Goal: Task Accomplishment & Management: Manage account settings

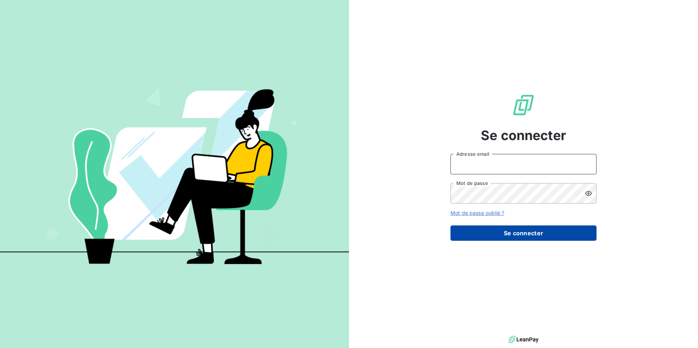
type input "soizick.lostanlen@jvd.fr"
click at [515, 235] on button "Se connecter" at bounding box center [523, 232] width 146 height 15
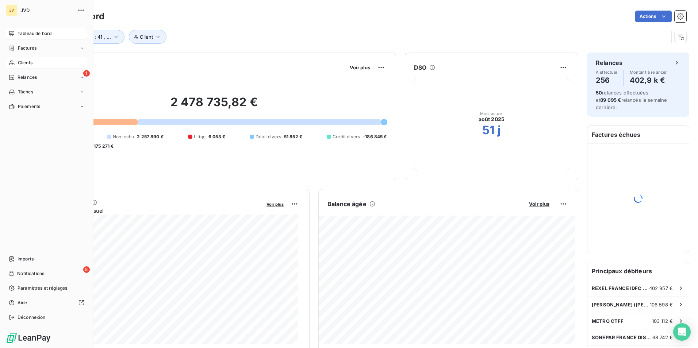
click at [31, 61] on span "Clients" at bounding box center [25, 62] width 15 height 7
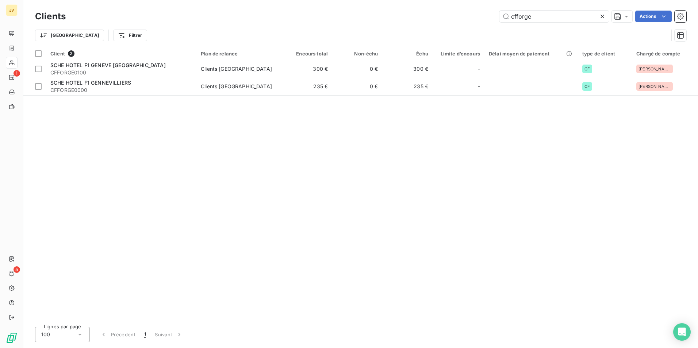
type input "cfforge"
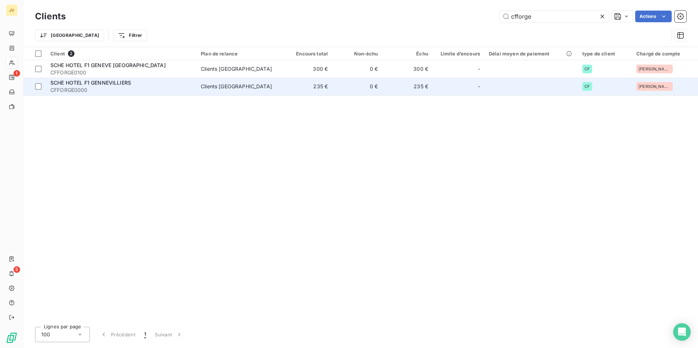
click at [113, 88] on span "CFFORGE0000" at bounding box center [121, 89] width 142 height 7
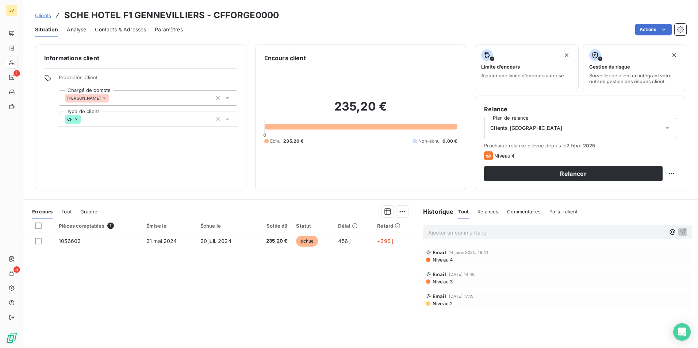
click at [136, 26] on span "Contacts & Adresses" at bounding box center [120, 29] width 51 height 7
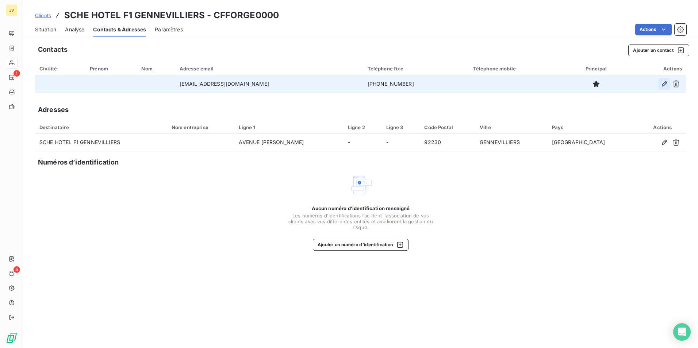
click at [663, 82] on icon "button" at bounding box center [663, 83] width 7 height 7
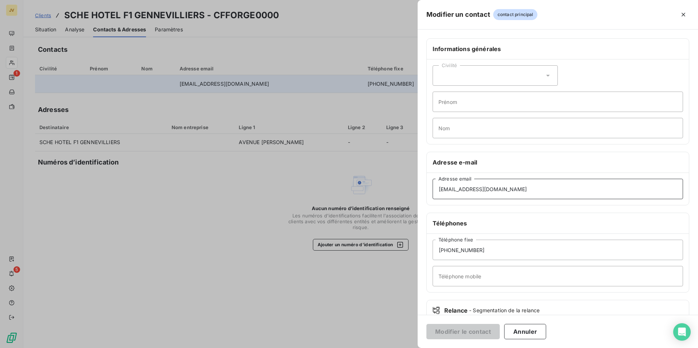
drag, startPoint x: 499, startPoint y: 190, endPoint x: 279, endPoint y: 177, distance: 220.4
click at [278, 348] on div "Modifier un contact contact principal Informations générales Civilité Prénom No…" at bounding box center [349, 348] width 698 height 0
paste input "[PERSON_NAME] <[PERSON_NAME][EMAIL_ADDRESS][DOMAIN_NAME]>"
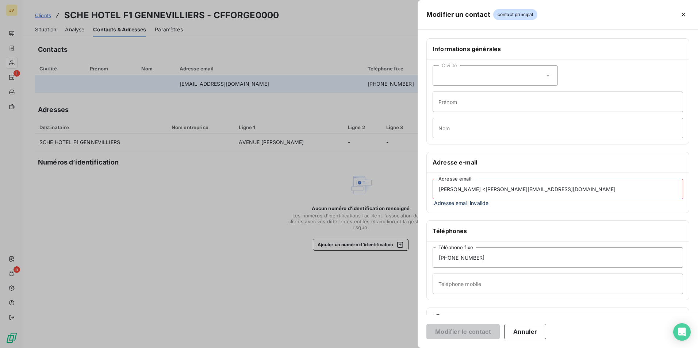
drag, startPoint x: 473, startPoint y: 188, endPoint x: 477, endPoint y: 190, distance: 4.4
click at [474, 188] on input "[PERSON_NAME] <[PERSON_NAME][EMAIL_ADDRESS][DOMAIN_NAME]" at bounding box center [557, 189] width 250 height 20
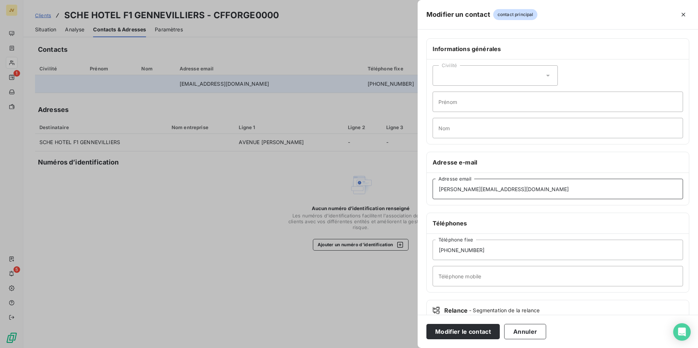
drag, startPoint x: 504, startPoint y: 189, endPoint x: 217, endPoint y: 174, distance: 287.1
click at [217, 348] on div "Modifier un contact contact principal Informations générales Civilité Prénom No…" at bounding box center [349, 348] width 698 height 0
type input "[PERSON_NAME][EMAIL_ADDRESS][DOMAIN_NAME]"
click at [451, 330] on button "Modifier le contact" at bounding box center [462, 331] width 73 height 15
